Goal: Use online tool/utility: Utilize a website feature to perform a specific function

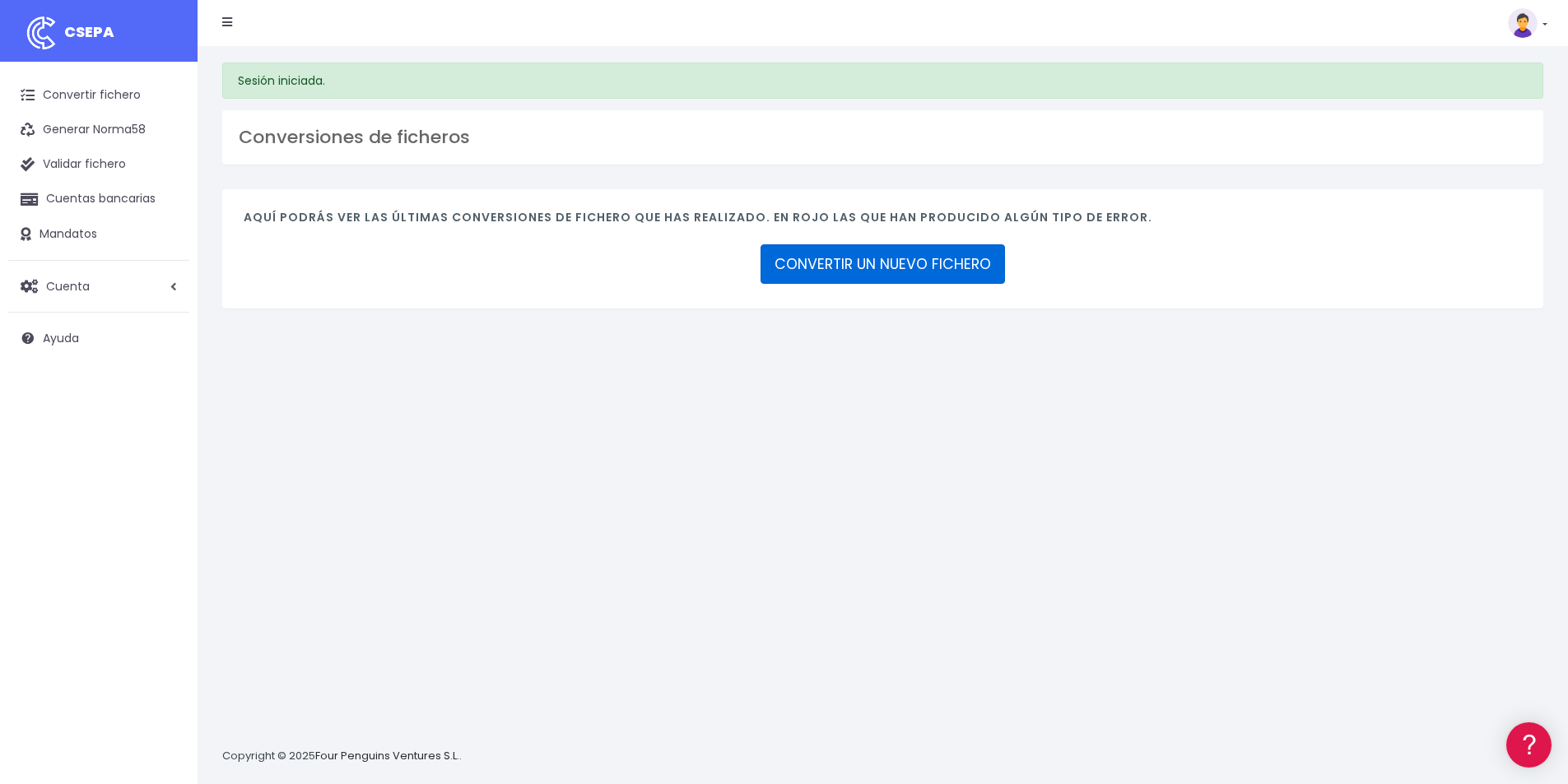
click at [852, 266] on link "CONVERTIR UN NUEVO FICHERO" at bounding box center [882, 264] width 244 height 39
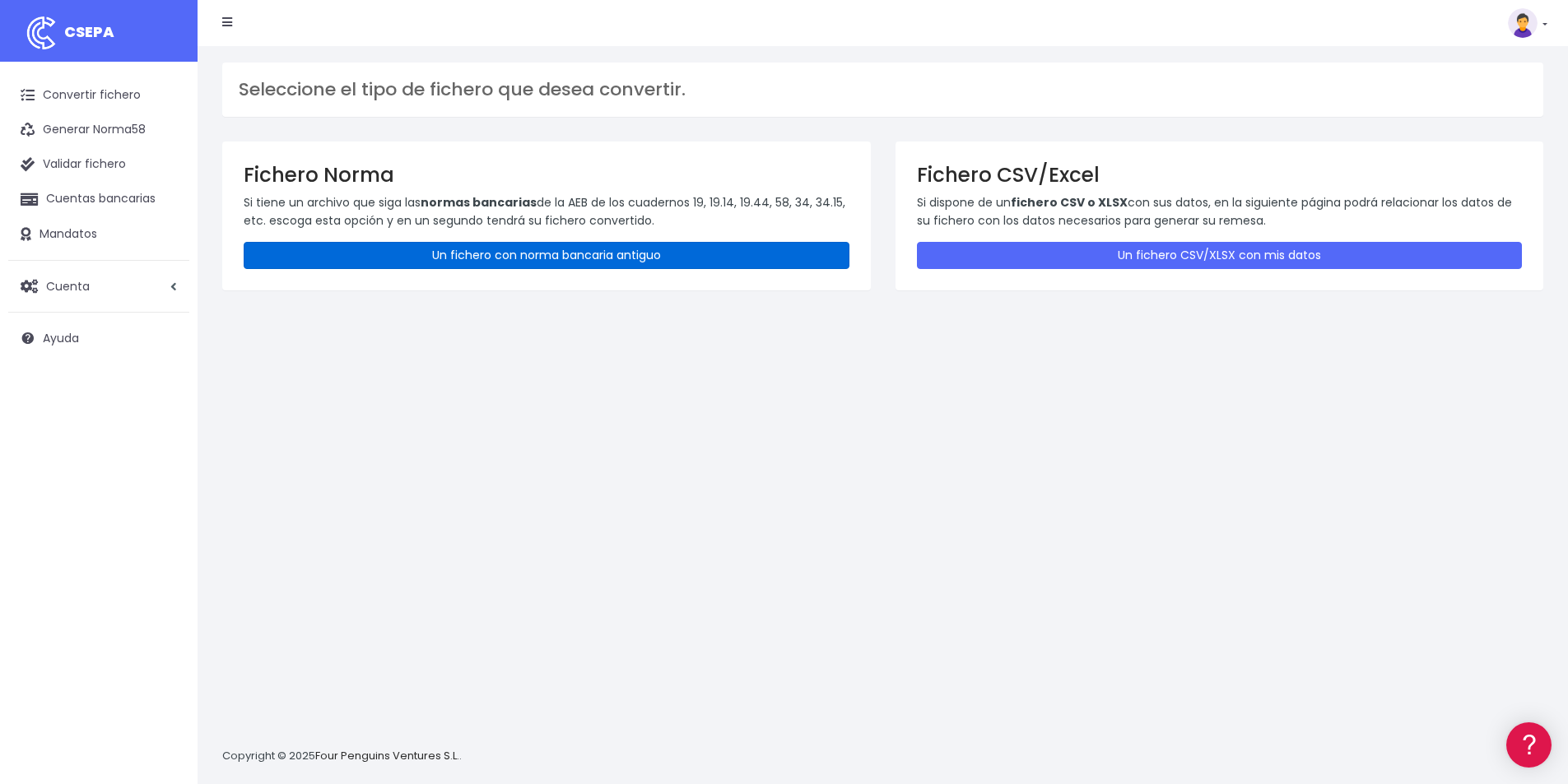
click at [490, 255] on link "Un fichero con norma bancaria antiguo" at bounding box center [546, 256] width 605 height 27
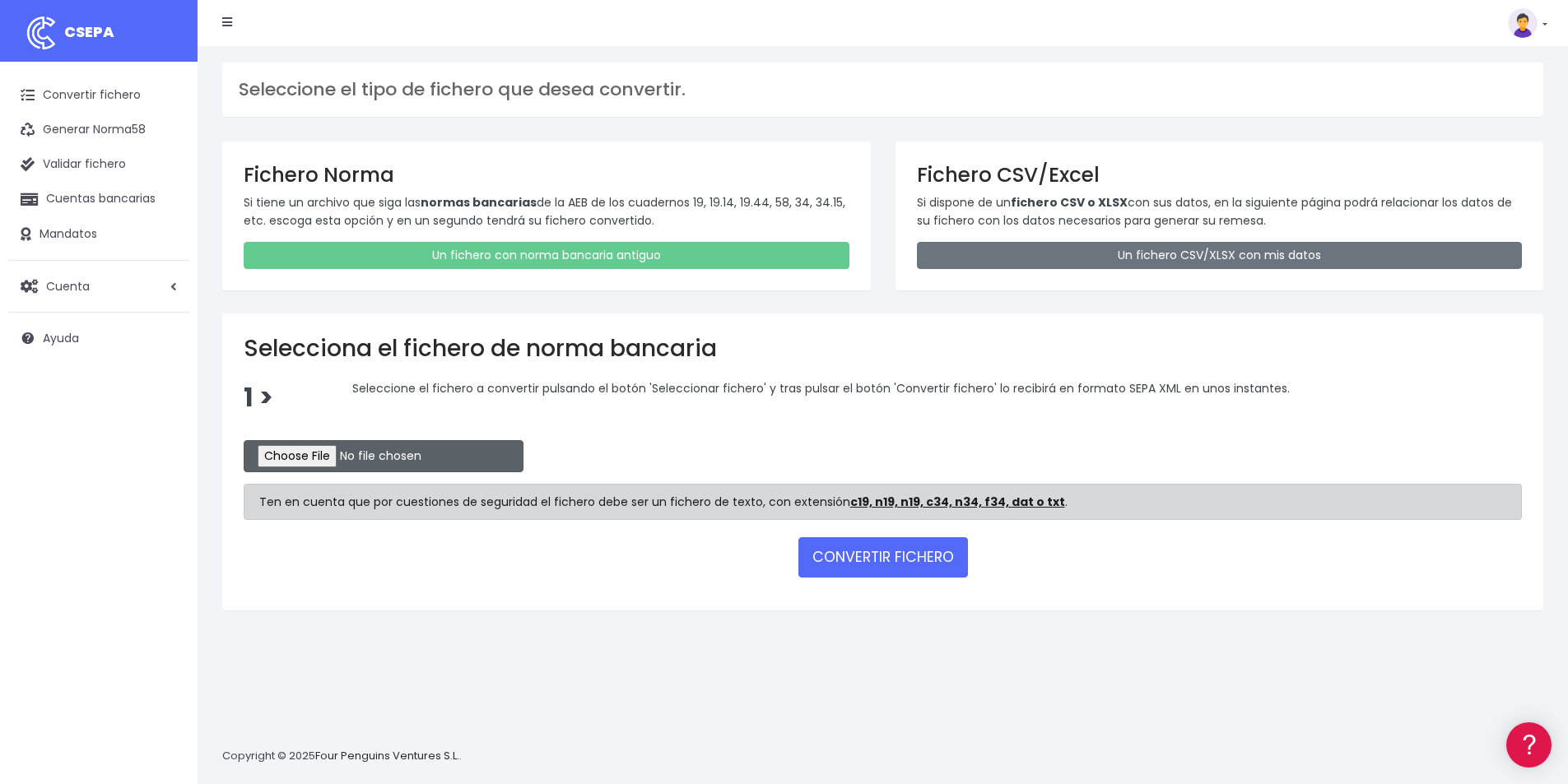
click at [325, 457] on input "file" at bounding box center [383, 456] width 280 height 32
type input "C:\fakepath\Recibos.q19"
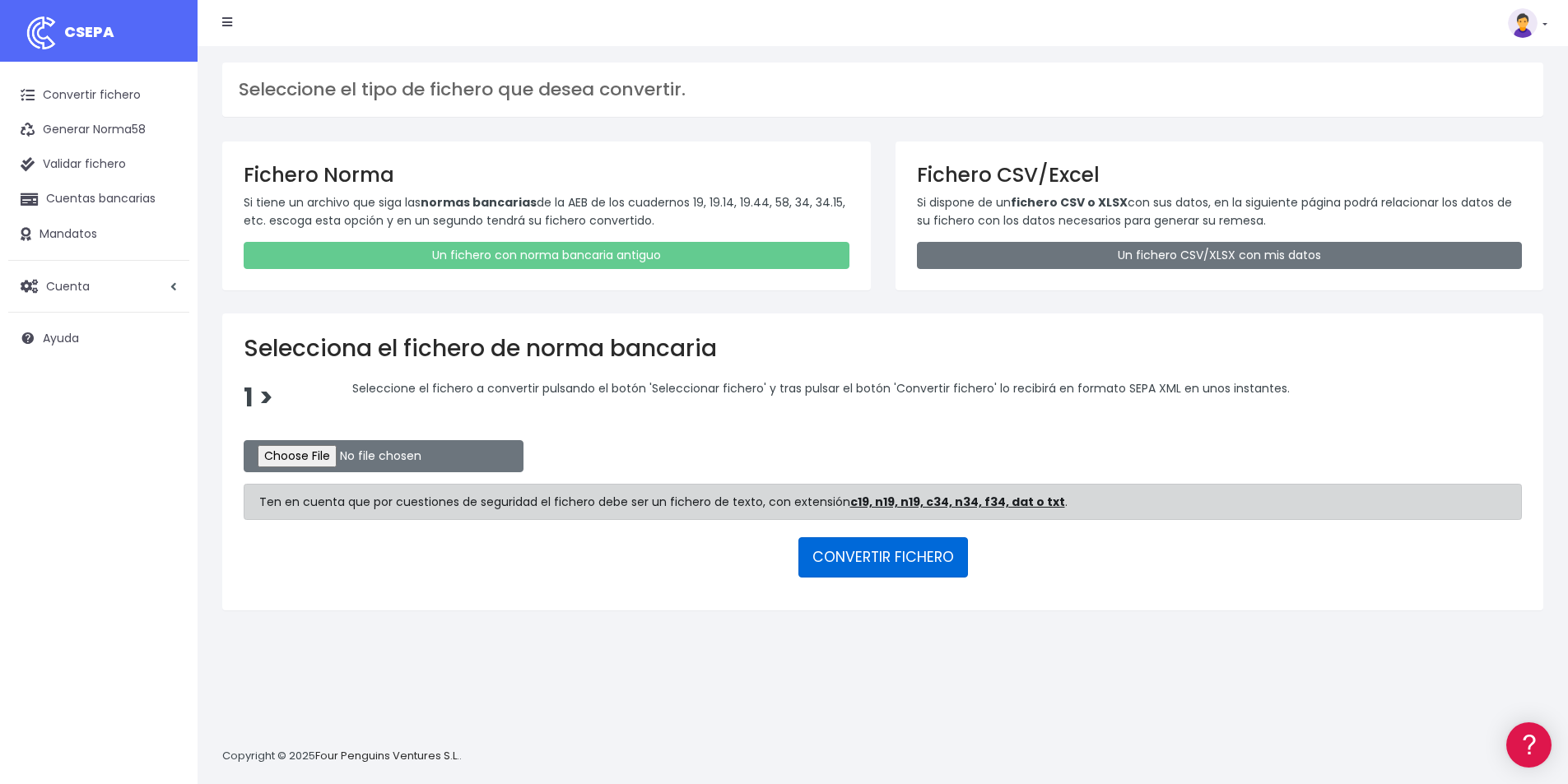
click at [868, 559] on button "CONVERTIR FICHERO" at bounding box center [882, 557] width 170 height 39
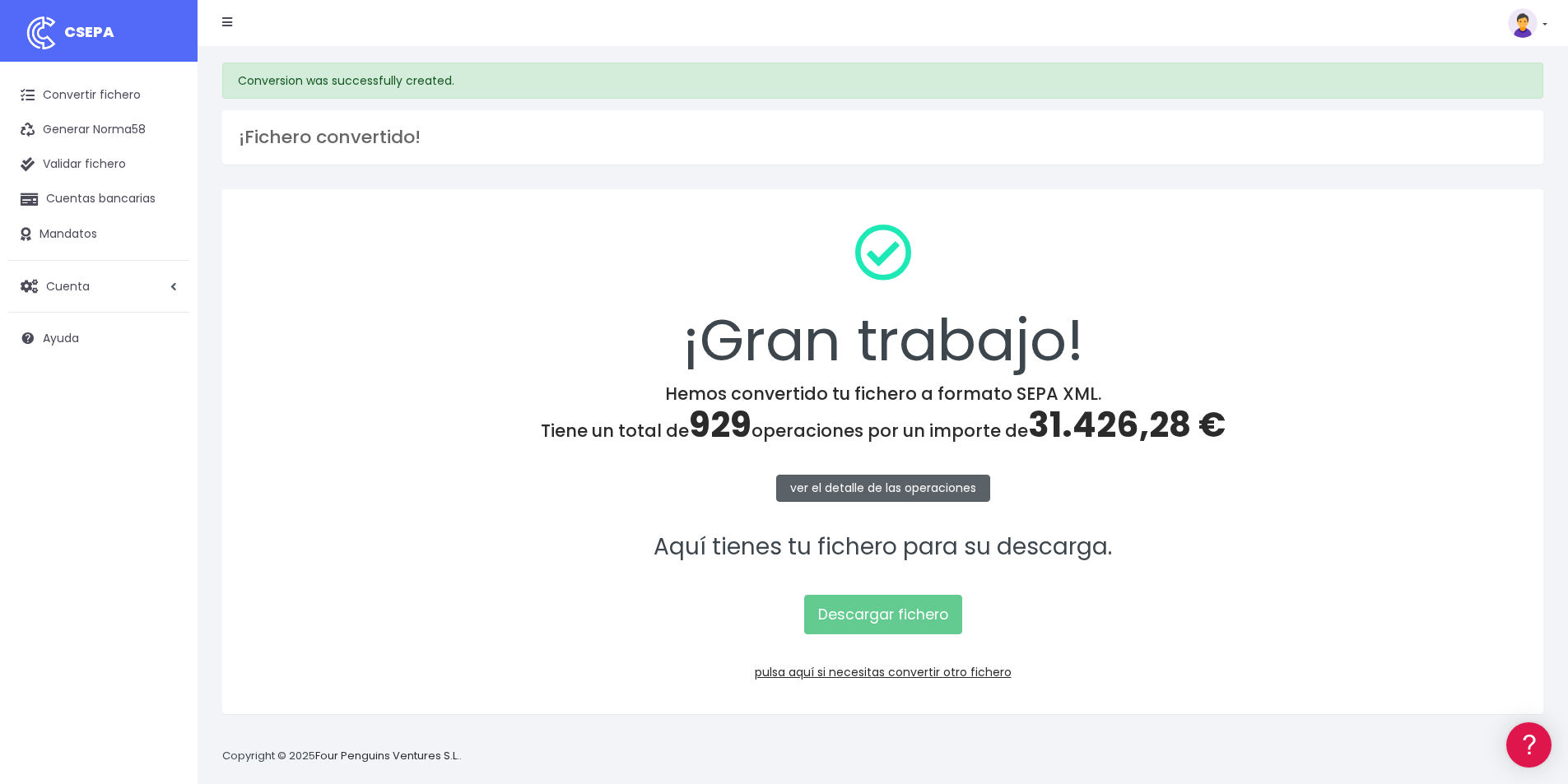
click at [835, 481] on link "ver el detalle de las operaciones" at bounding box center [883, 489] width 214 height 27
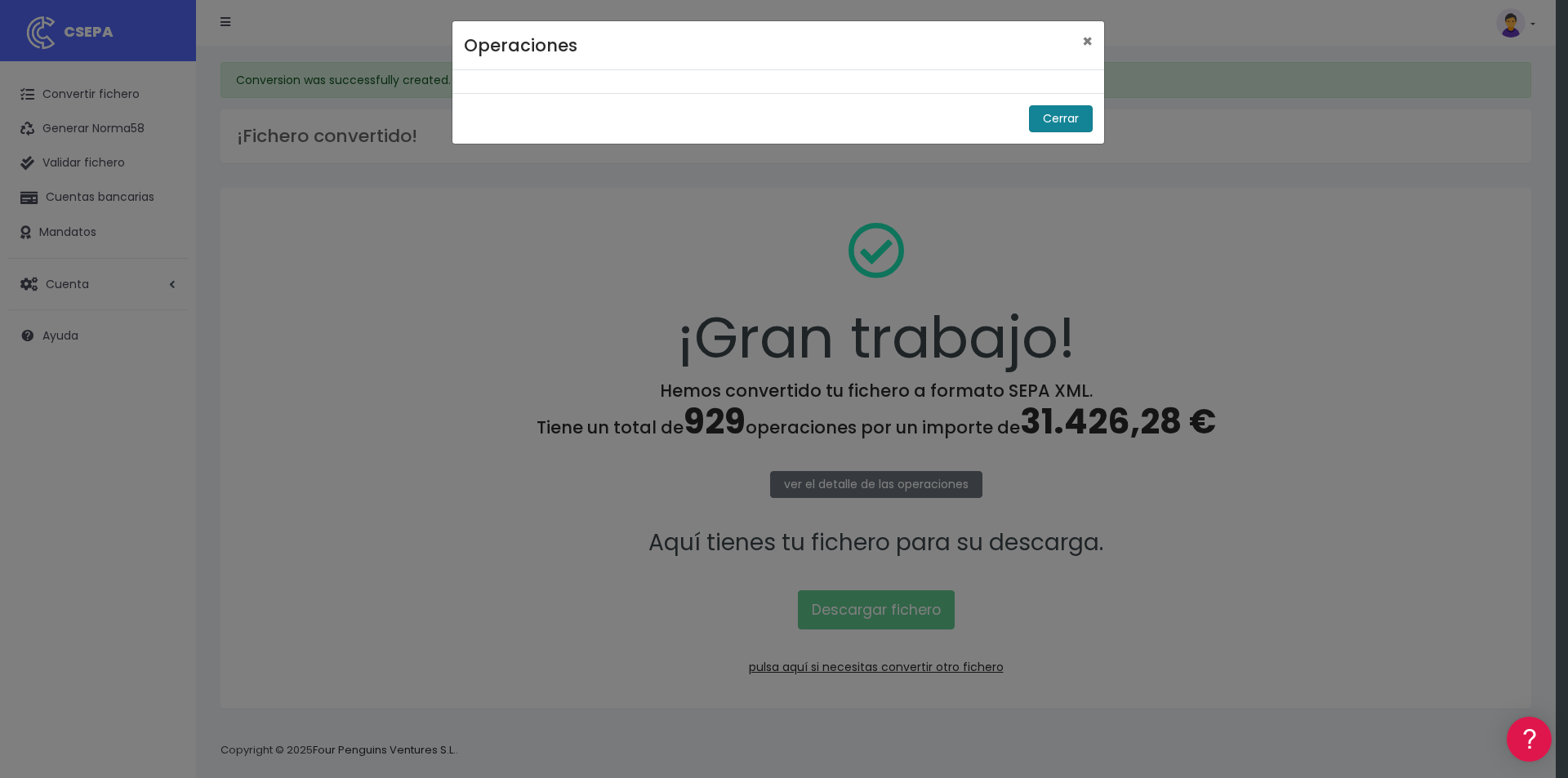
click at [1051, 117] on button "Cerrar" at bounding box center [1061, 119] width 63 height 27
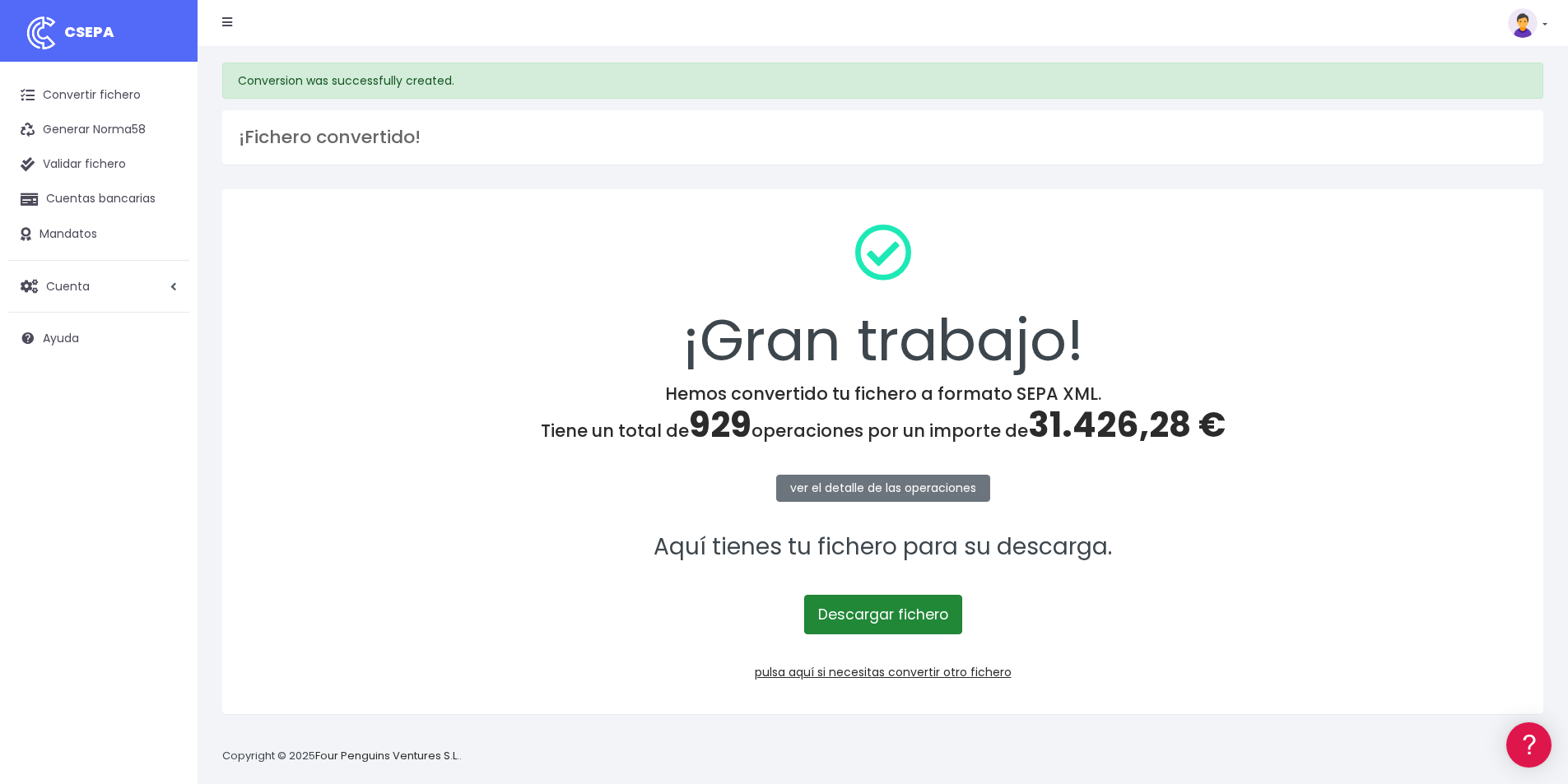
click at [869, 616] on link "Descargar fichero" at bounding box center [882, 614] width 158 height 39
